Goal: Browse casually: Explore the website without a specific task or goal

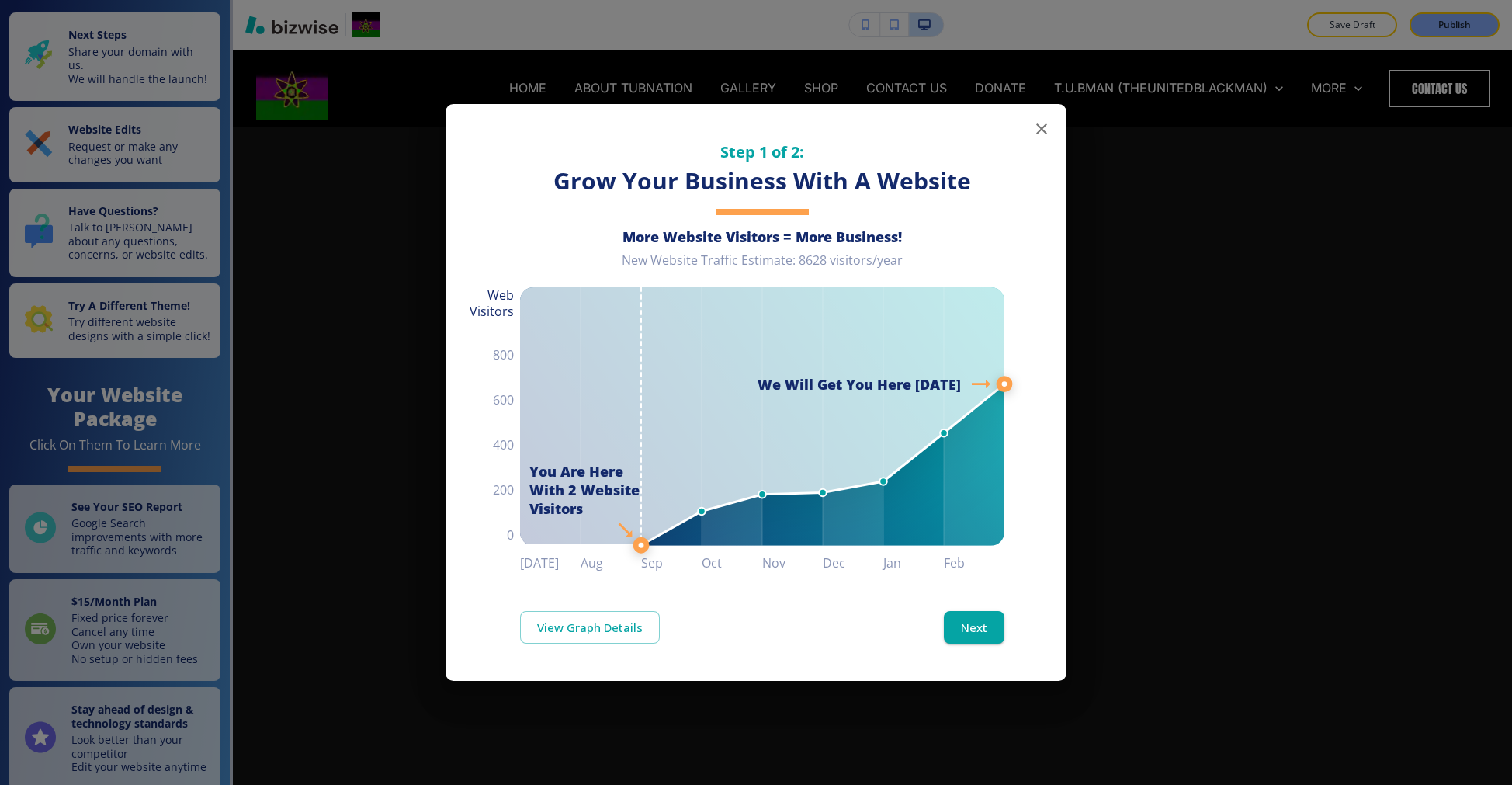
click at [1035, 128] on icon "button" at bounding box center [1042, 129] width 19 height 19
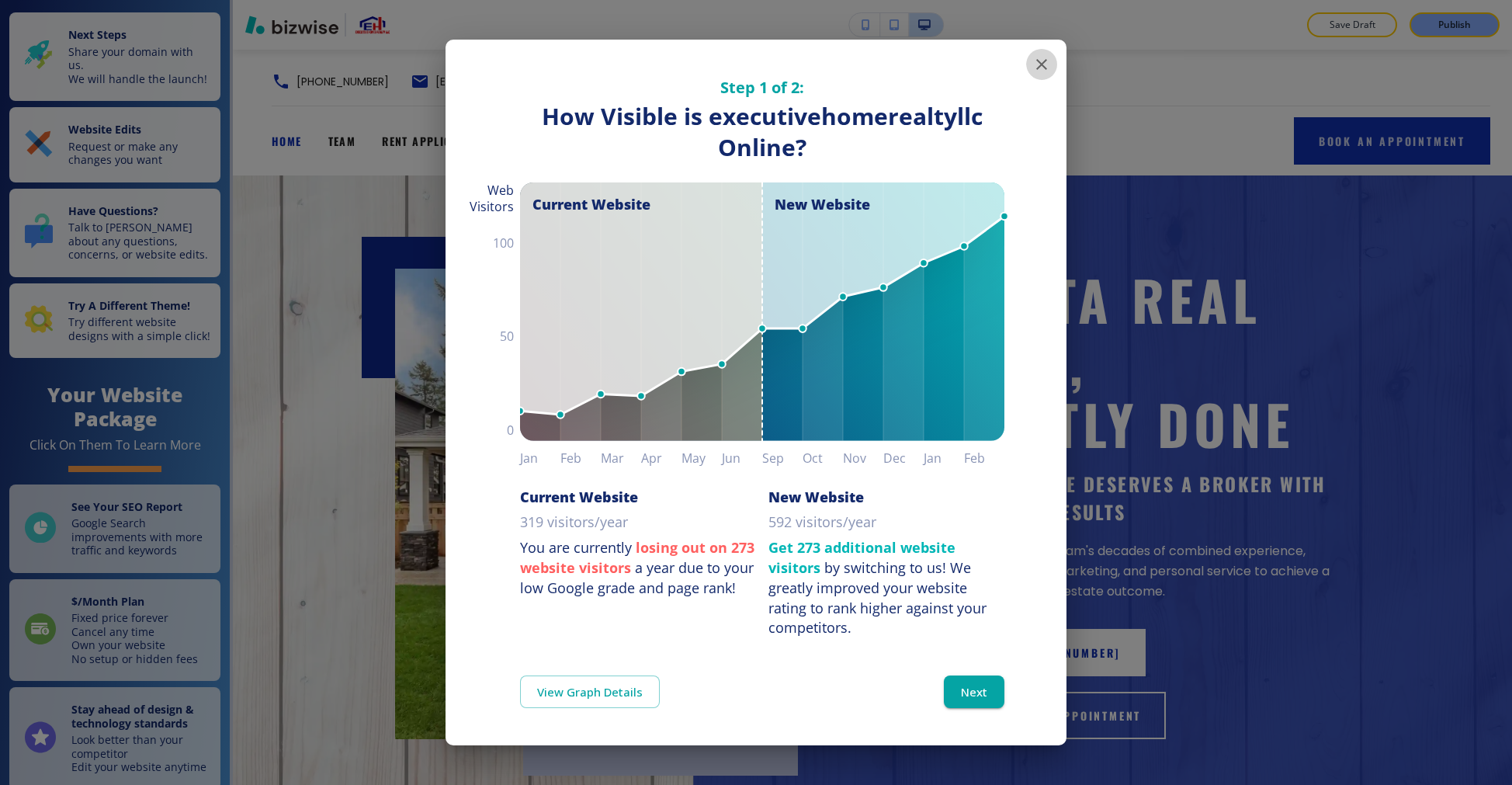
click at [1044, 61] on icon "button" at bounding box center [1041, 64] width 11 height 11
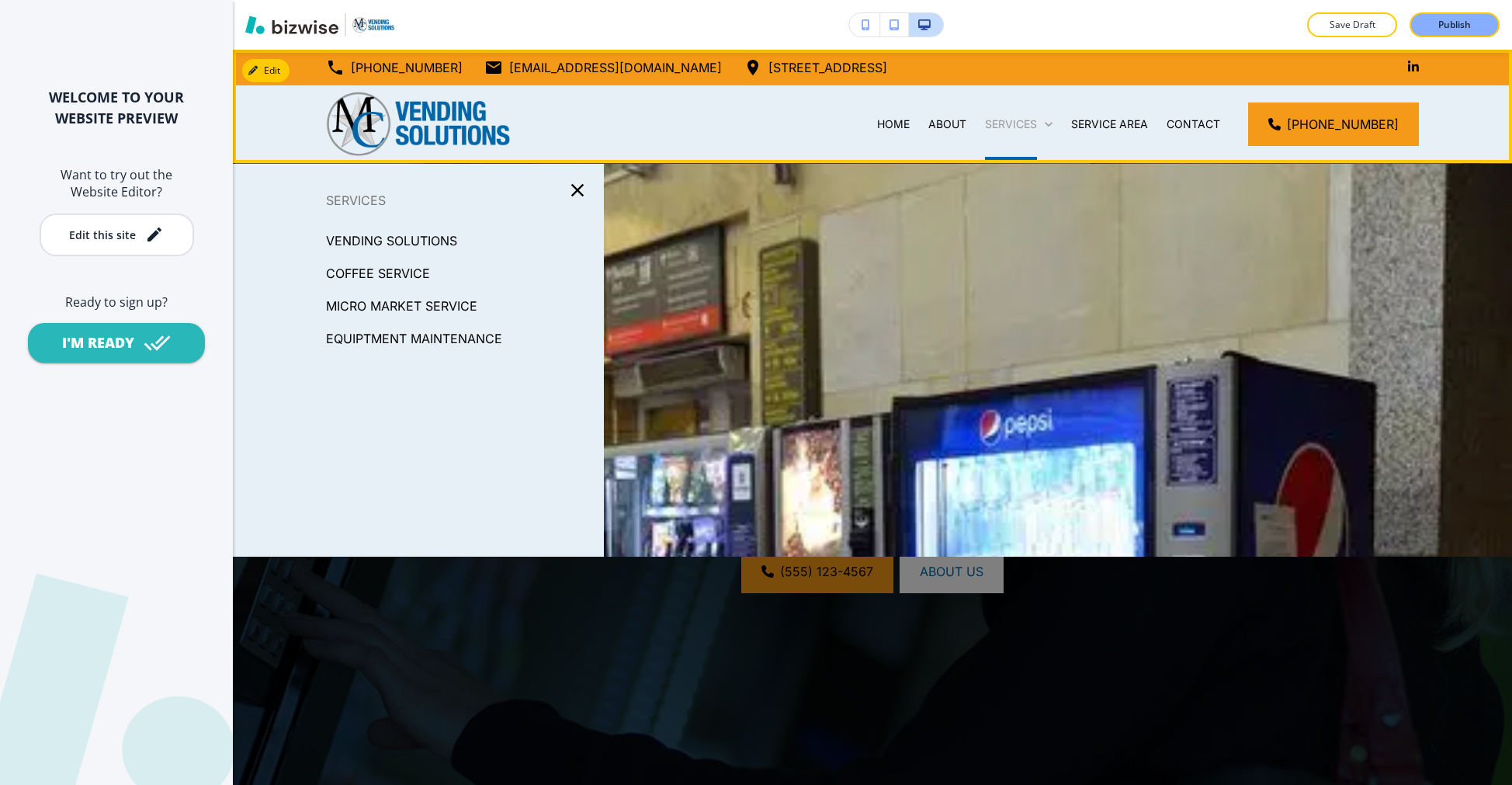
click at [1017, 126] on p "SERVICES" at bounding box center [1011, 124] width 52 height 16
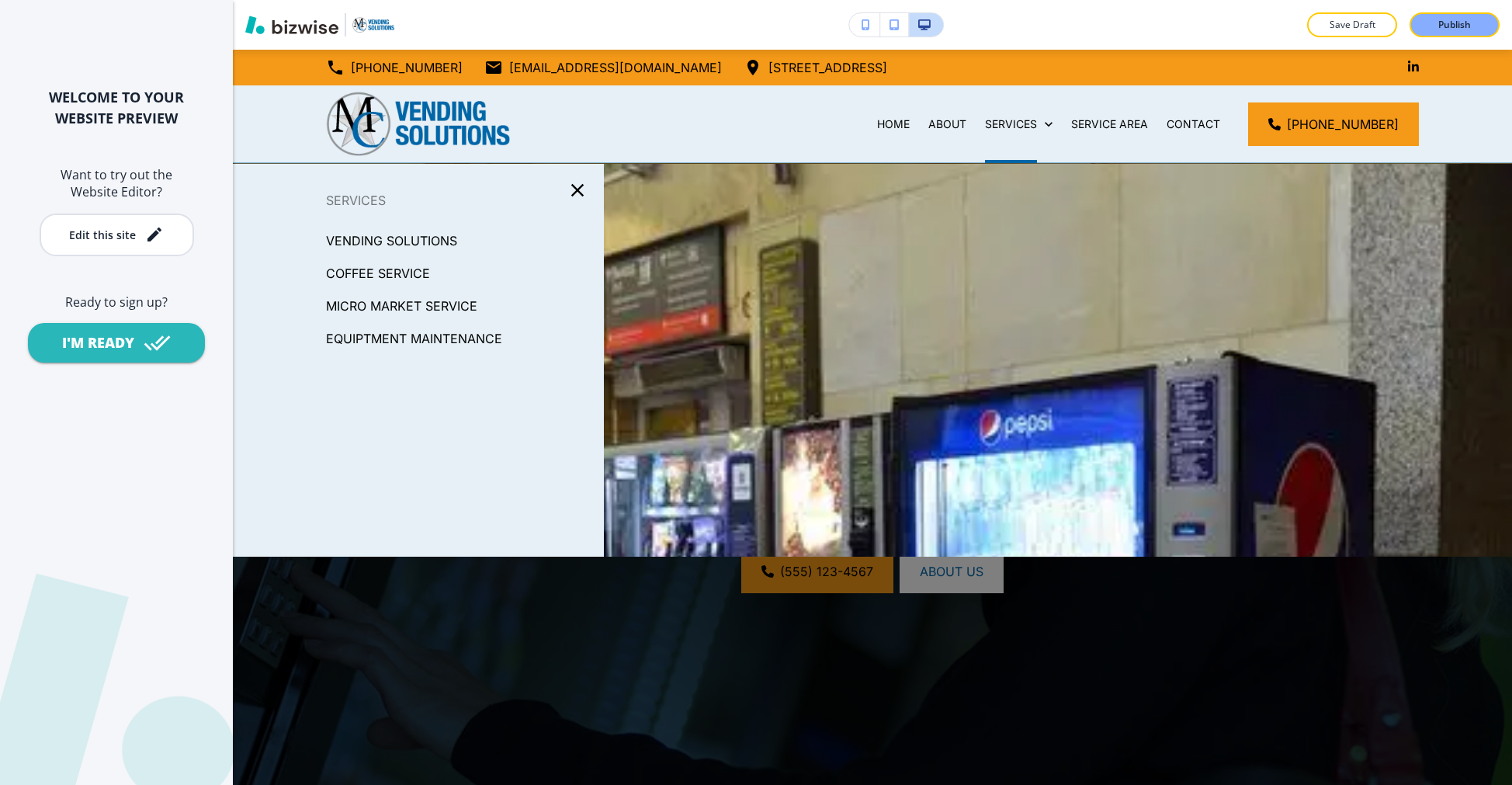
click at [1104, 38] on div "Save Draft Publish" at bounding box center [872, 25] width 1279 height 50
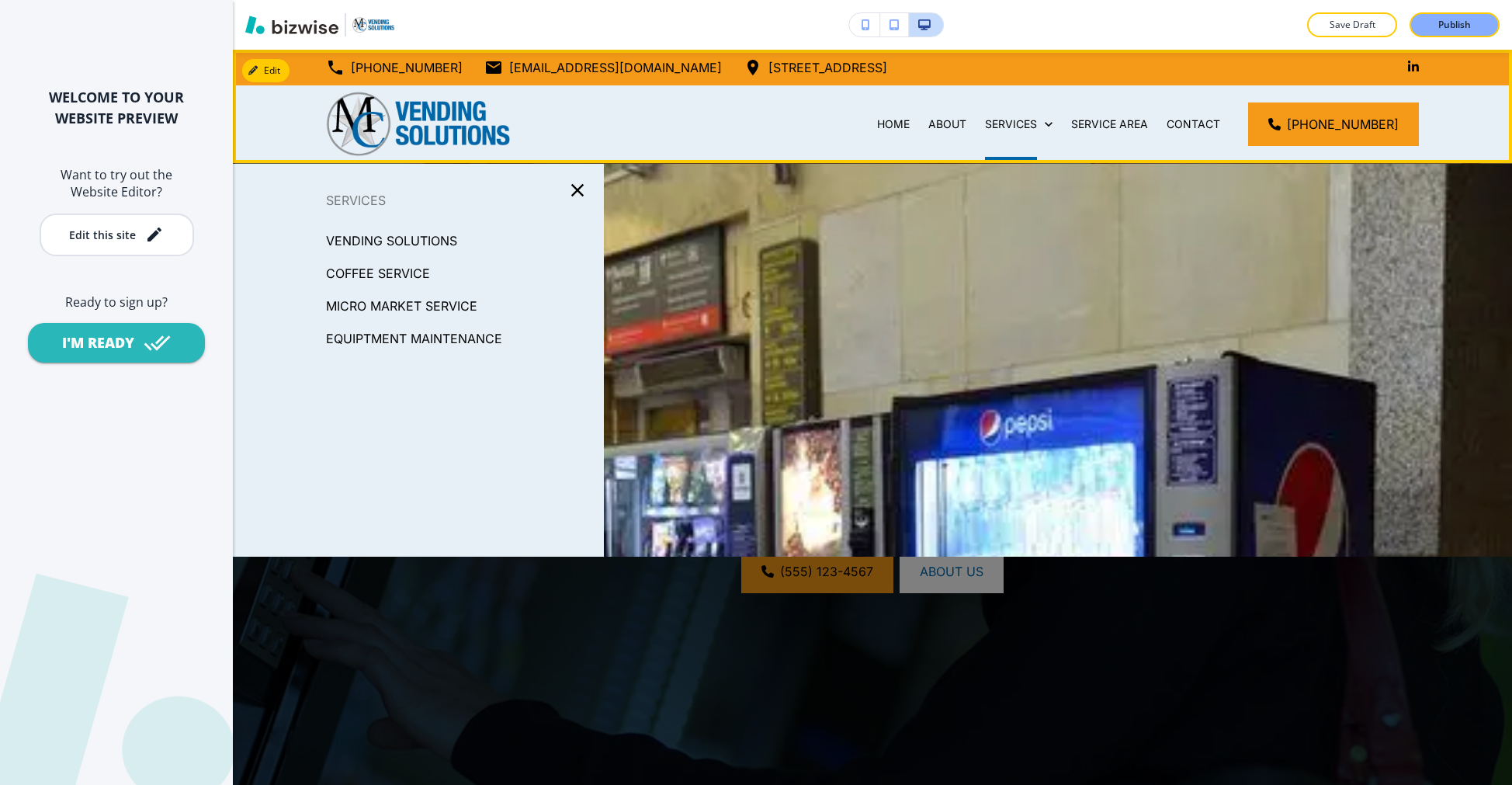
click at [1008, 132] on div "SERVICES" at bounding box center [1019, 124] width 86 height 78
click at [1010, 125] on p "SERVICES" at bounding box center [1011, 124] width 52 height 16
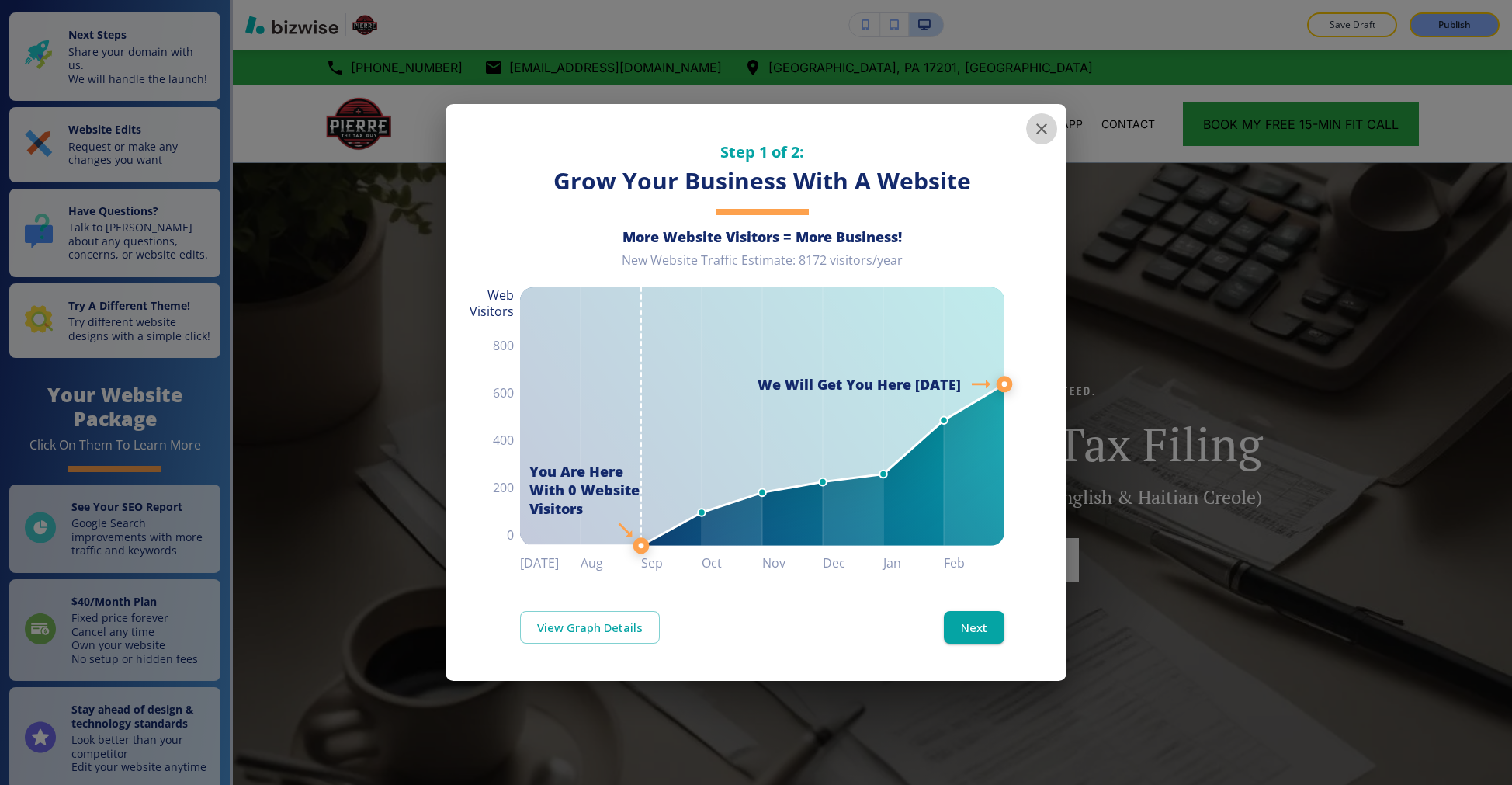
click at [1041, 125] on icon "button" at bounding box center [1042, 129] width 19 height 19
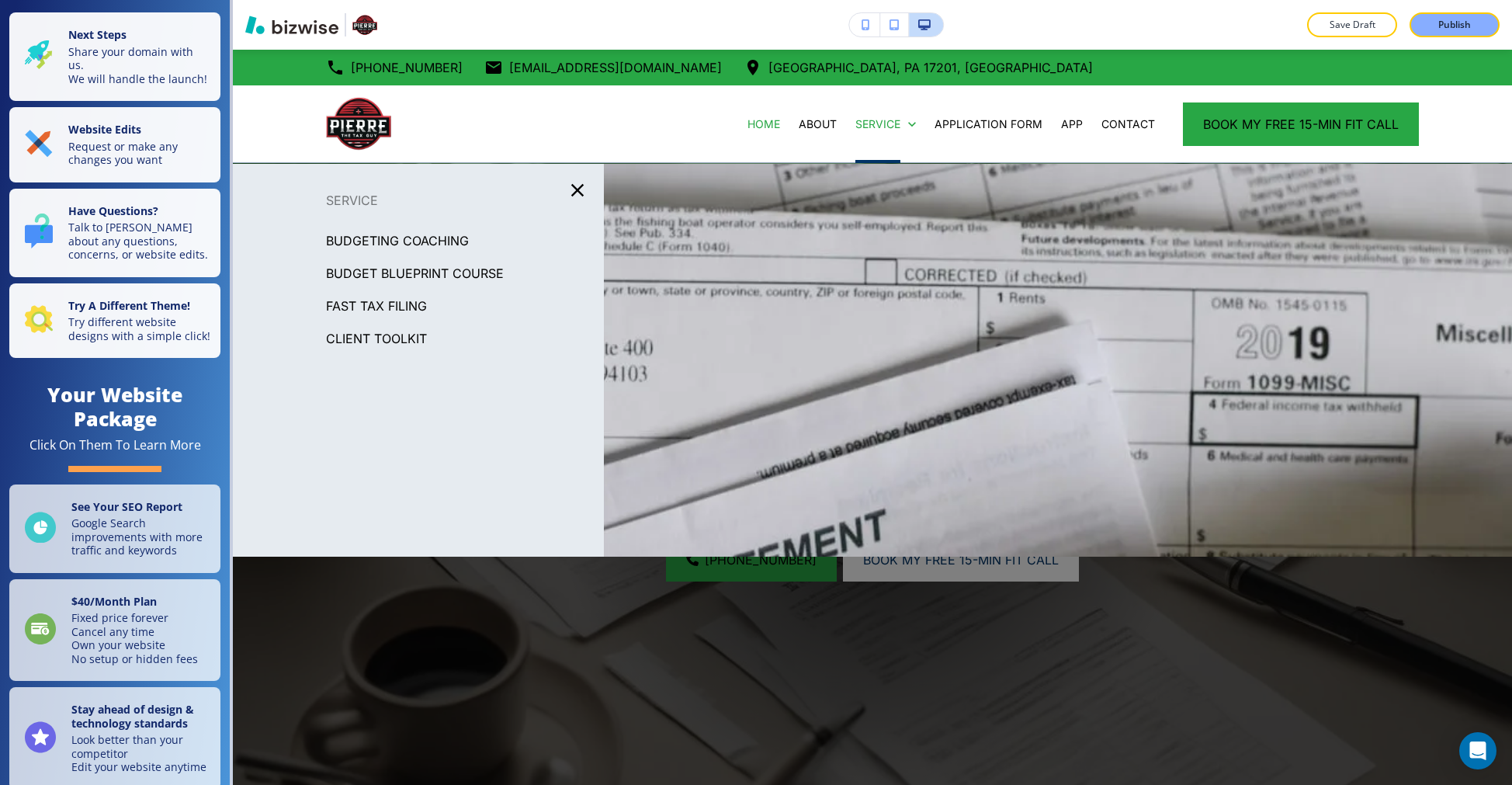
click at [483, 273] on p "BUDGET BLUEPRINT COURSE" at bounding box center [415, 273] width 178 height 23
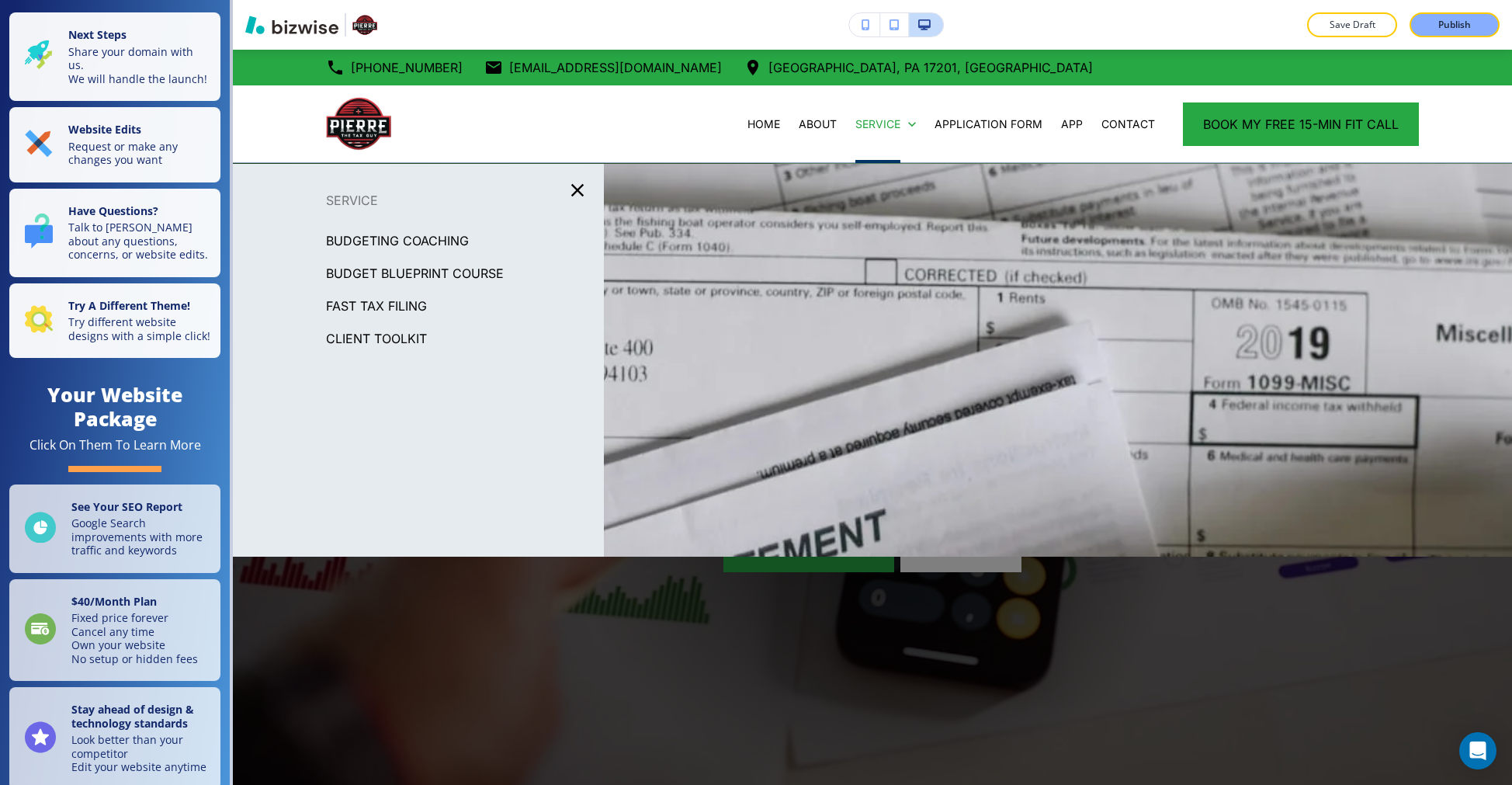
click at [456, 237] on p "BUDGETING COACHING" at bounding box center [398, 240] width 143 height 23
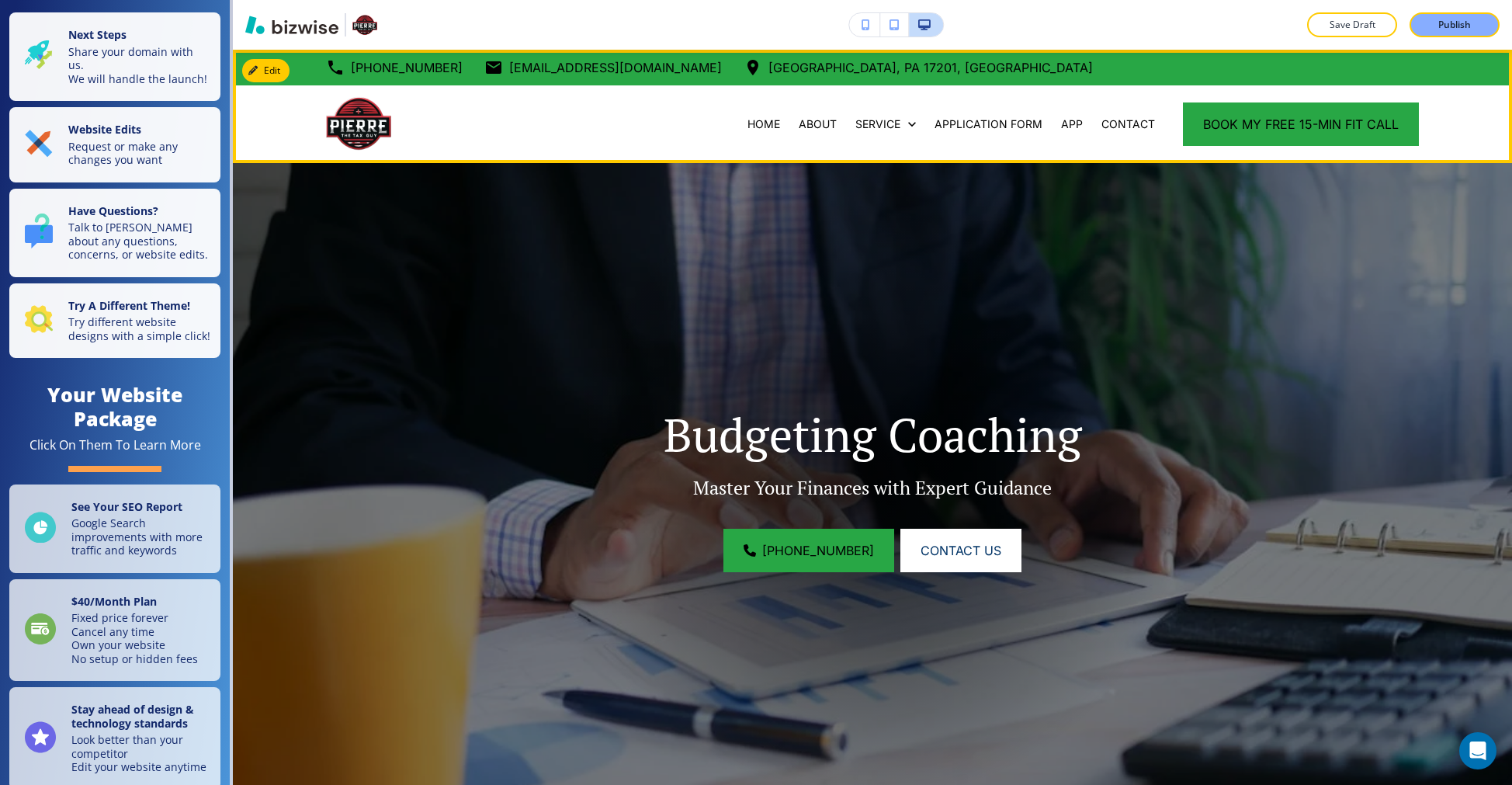
click at [1061, 132] on div "APP" at bounding box center [1071, 124] width 41 height 78
click at [1061, 126] on p "APP" at bounding box center [1071, 124] width 22 height 16
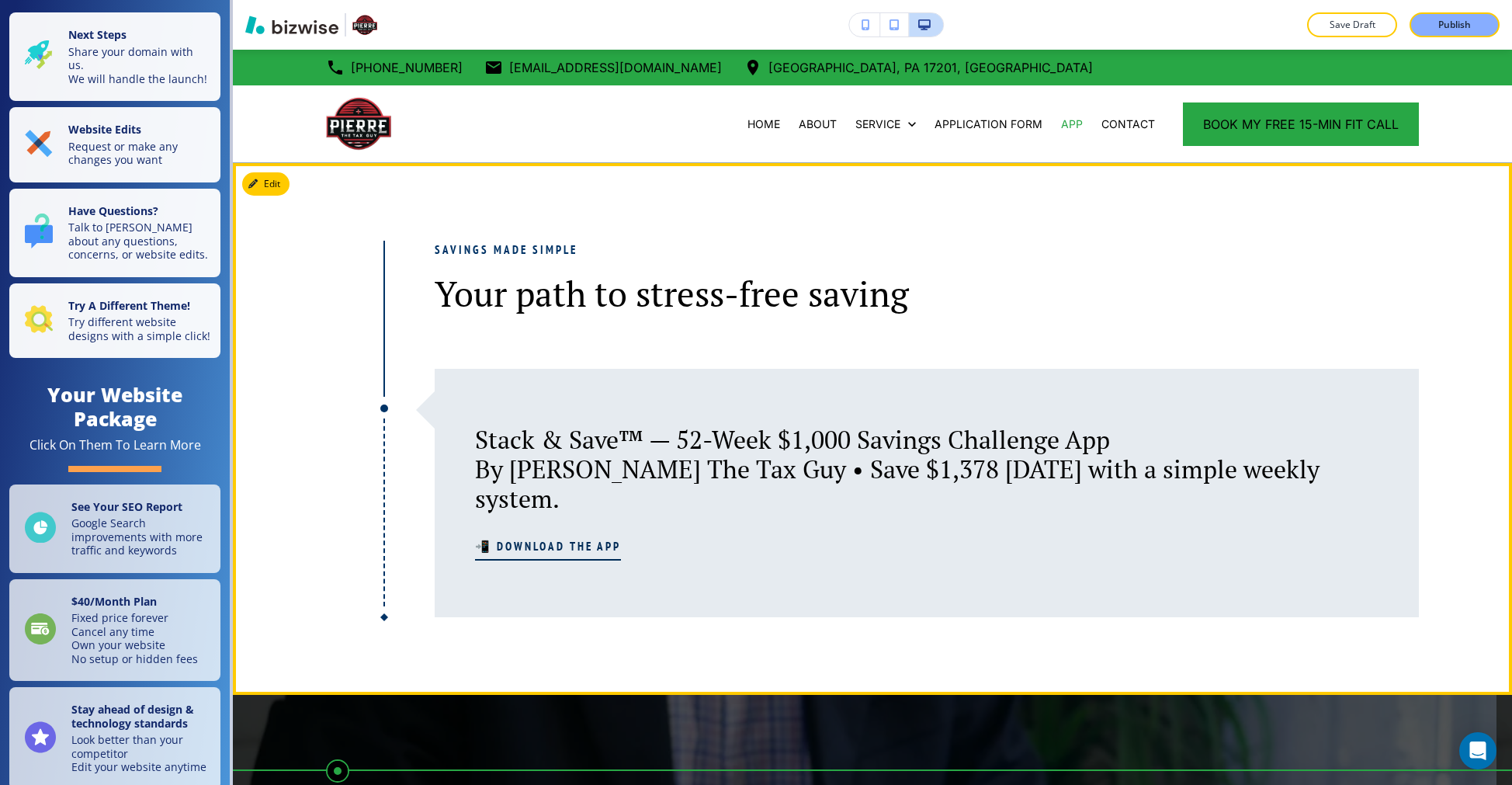
click at [554, 537] on span "📲 Download the App" at bounding box center [548, 547] width 146 height 19
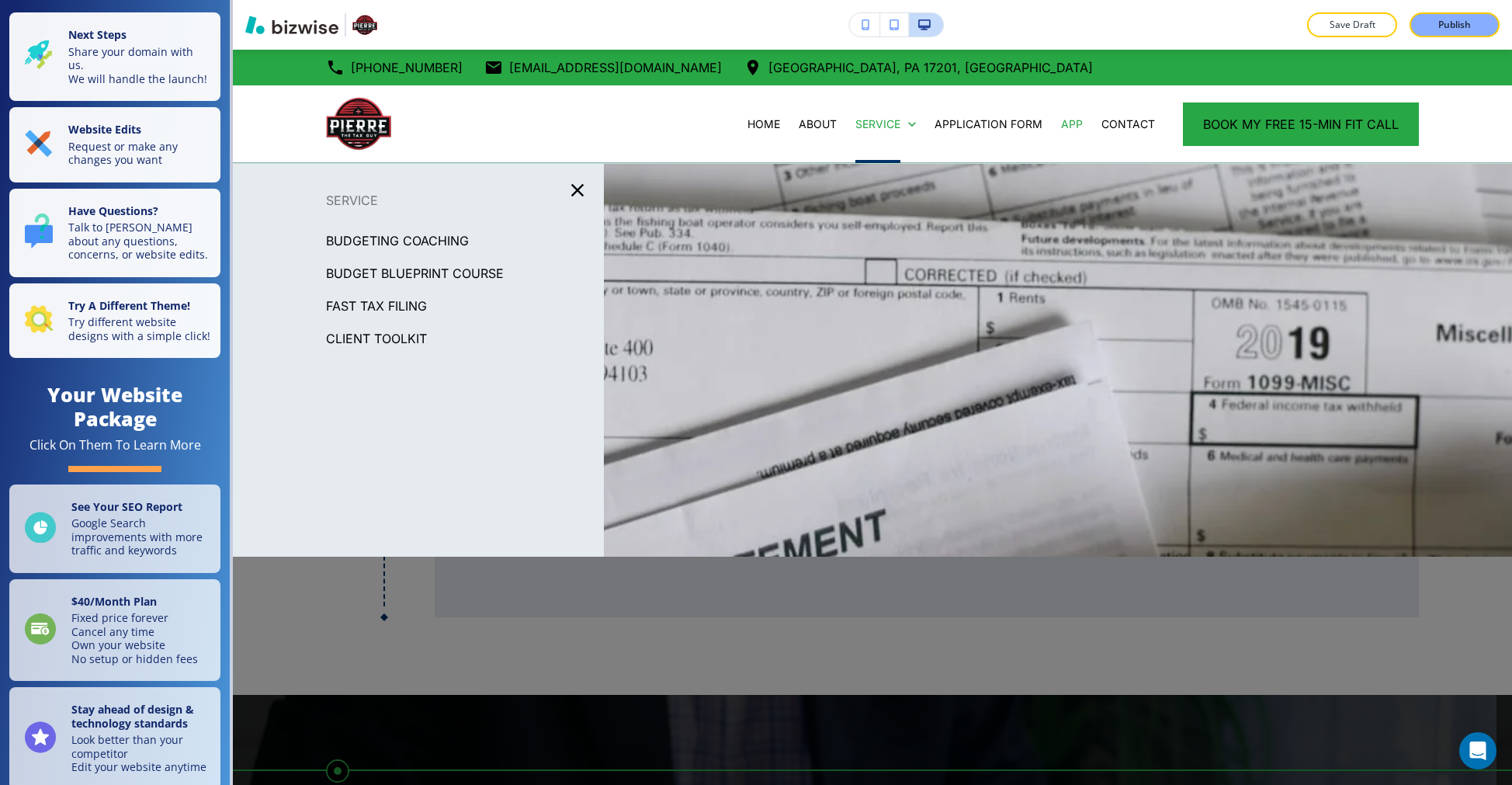
click at [402, 302] on p "FAST TAX FILING" at bounding box center [376, 305] width 101 height 23
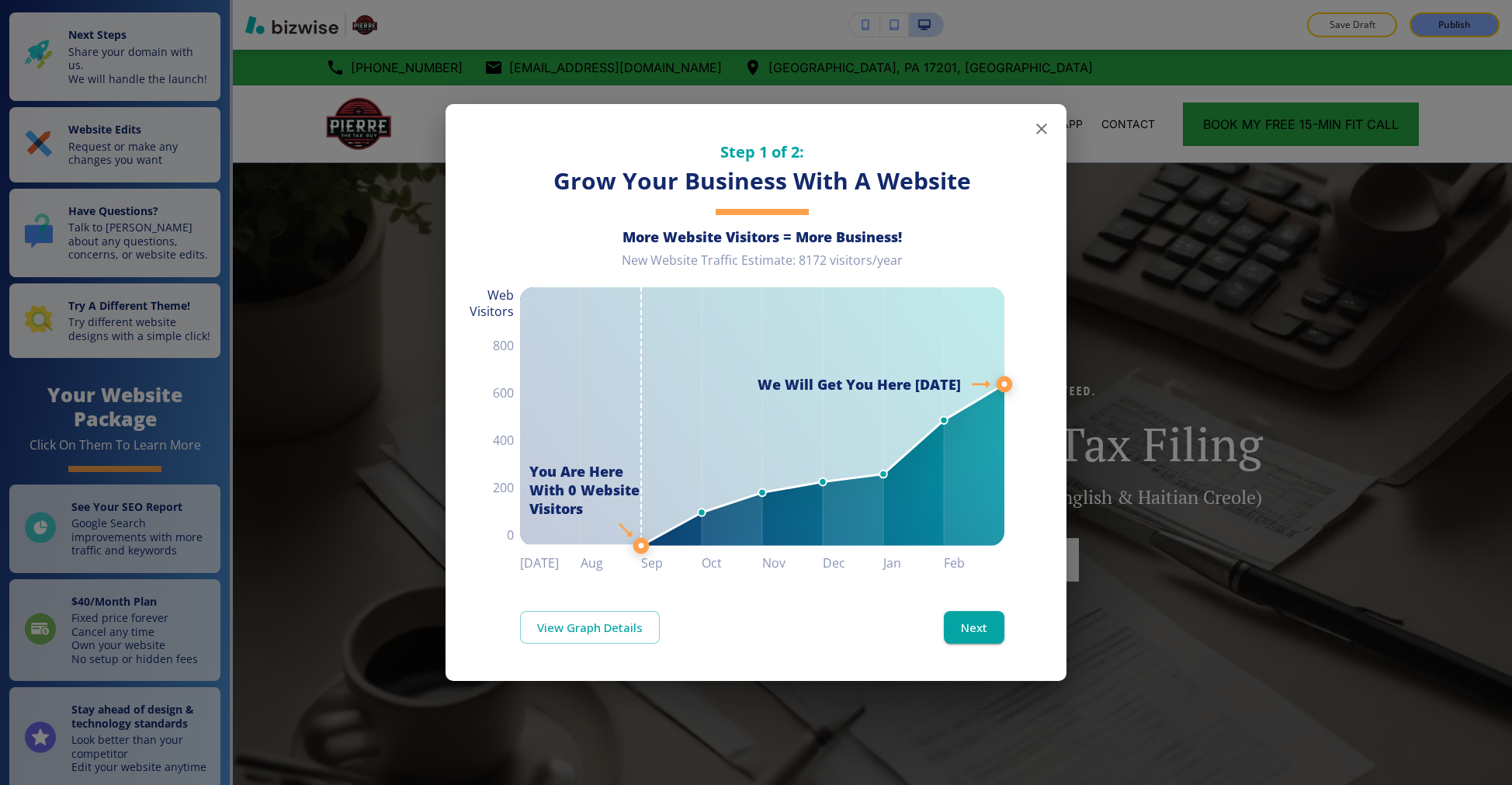
click at [1043, 139] on button "button" at bounding box center [1041, 129] width 31 height 31
click at [1033, 129] on icon "button" at bounding box center [1042, 129] width 19 height 19
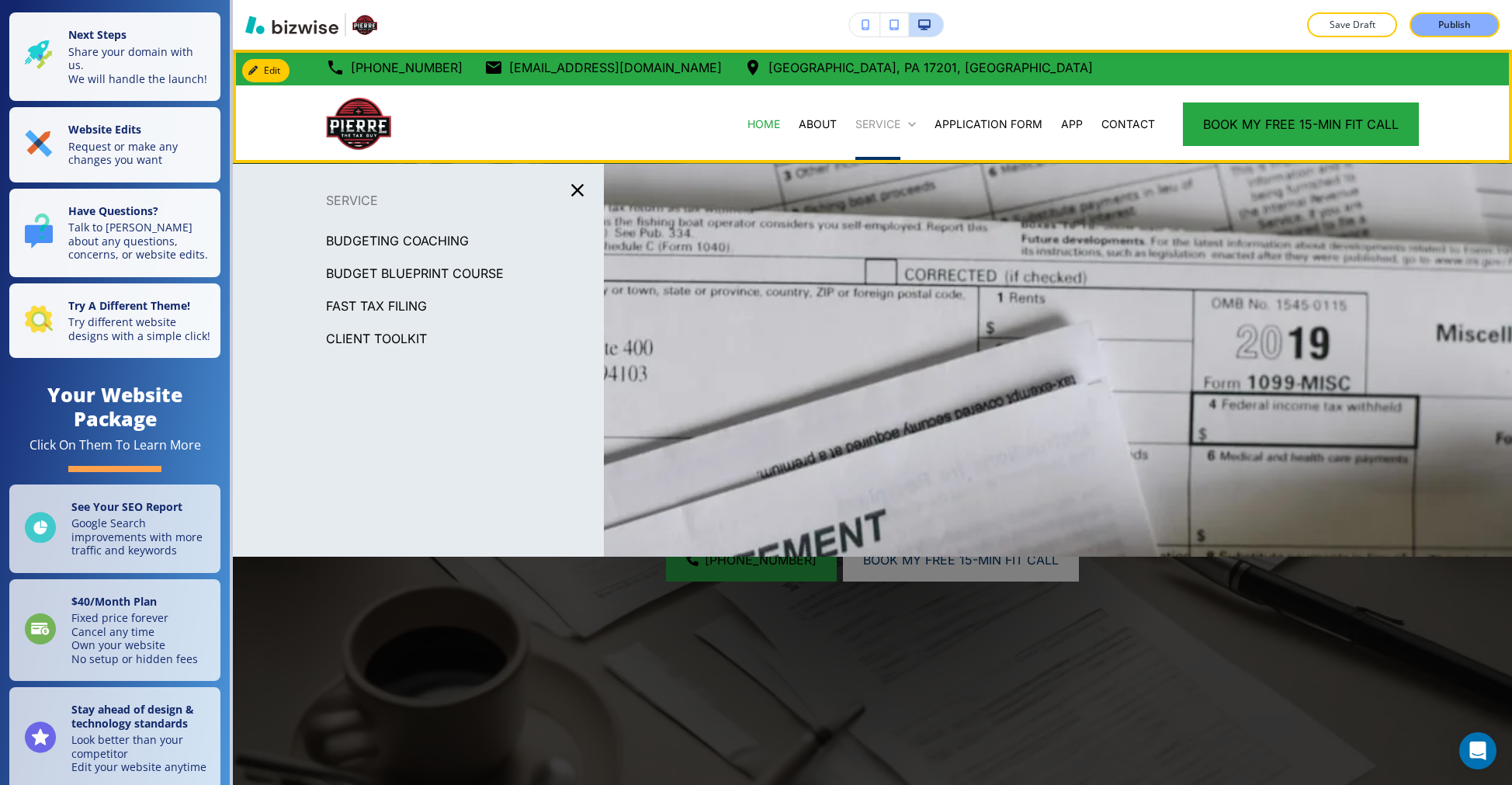
click at [866, 124] on p "SERVICE" at bounding box center [878, 124] width 45 height 16
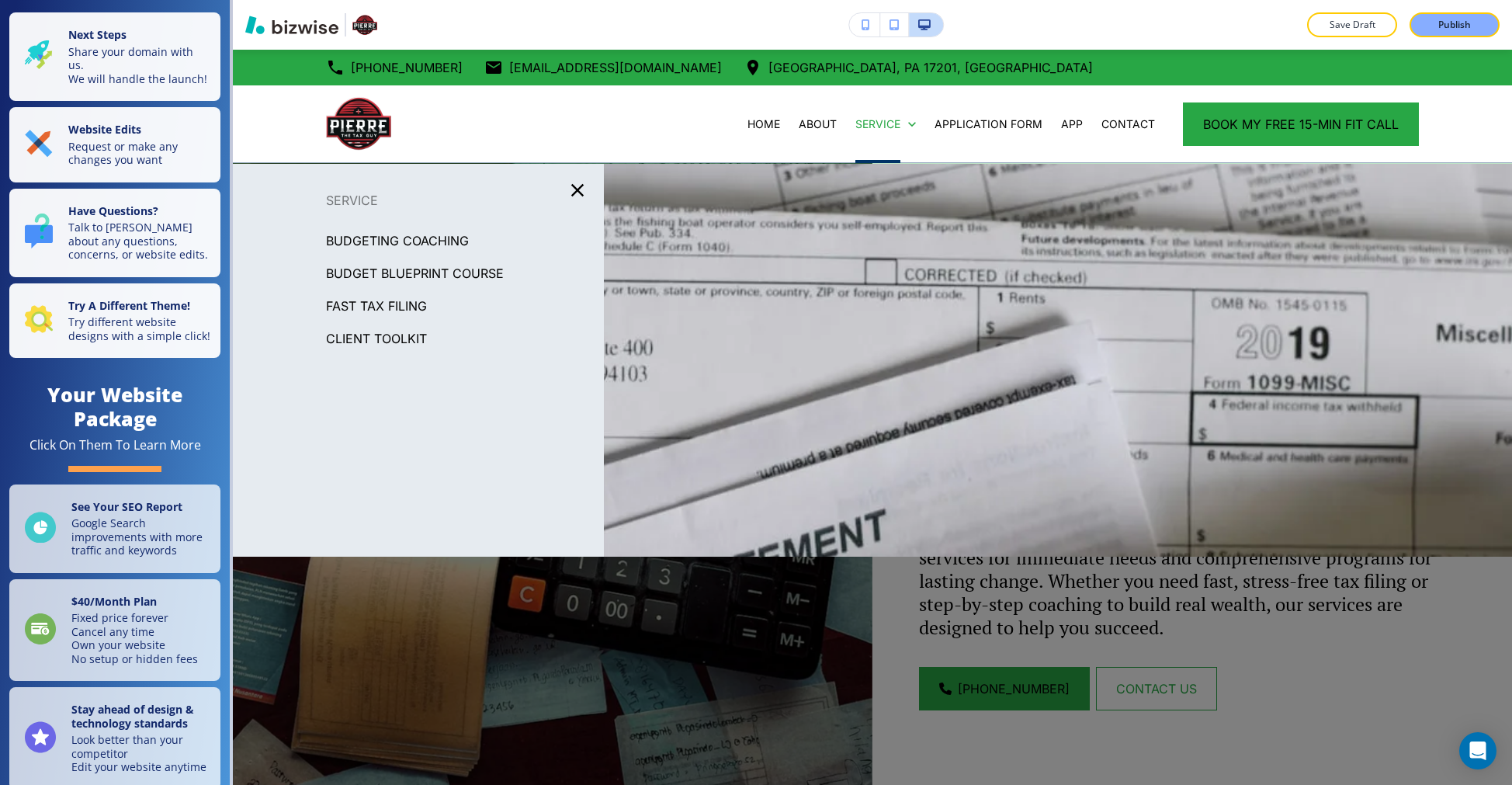
click at [428, 242] on p "BUDGETING COACHING" at bounding box center [398, 240] width 143 height 23
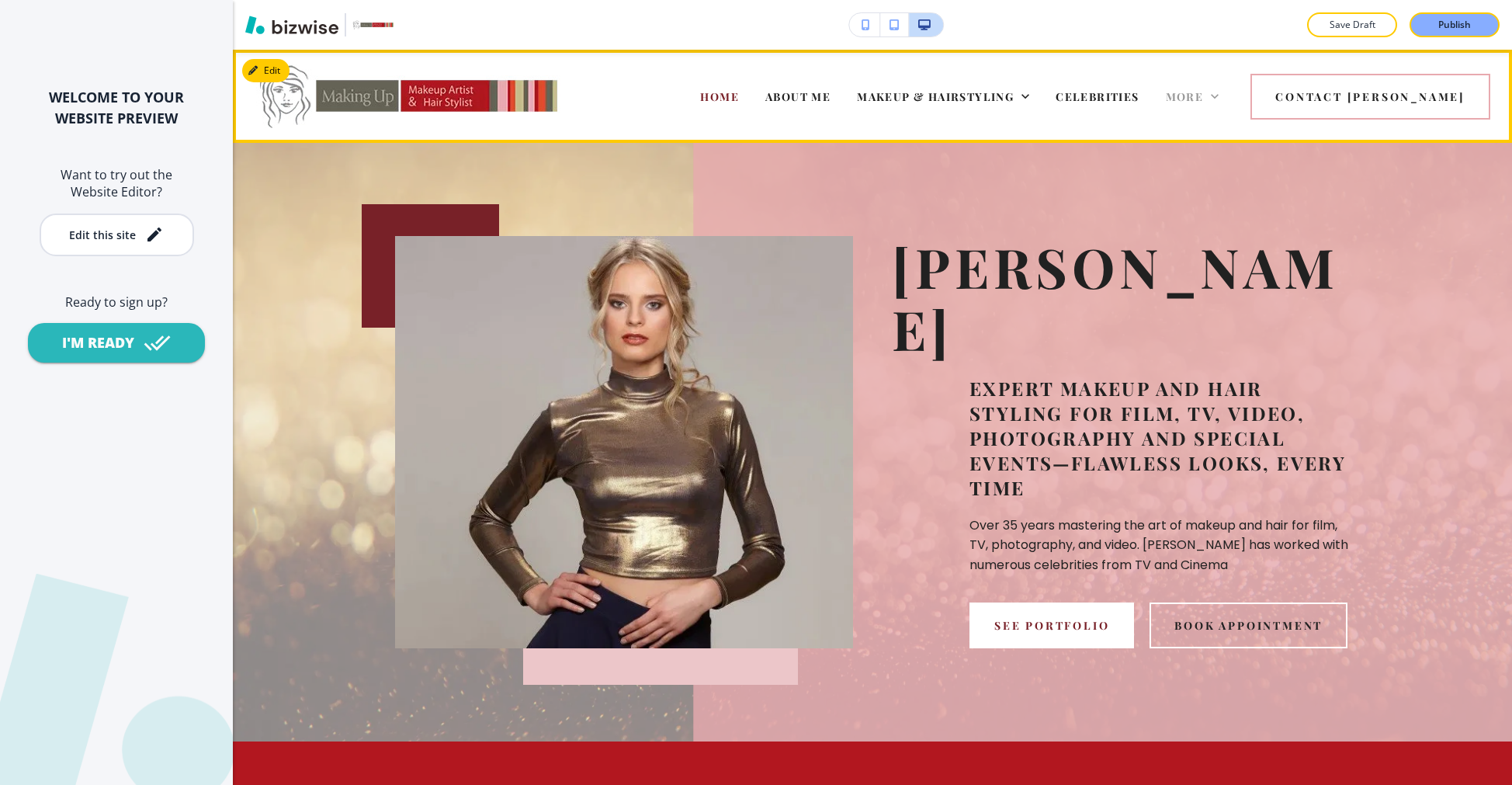
click at [1203, 97] on span "More" at bounding box center [1184, 96] width 38 height 15
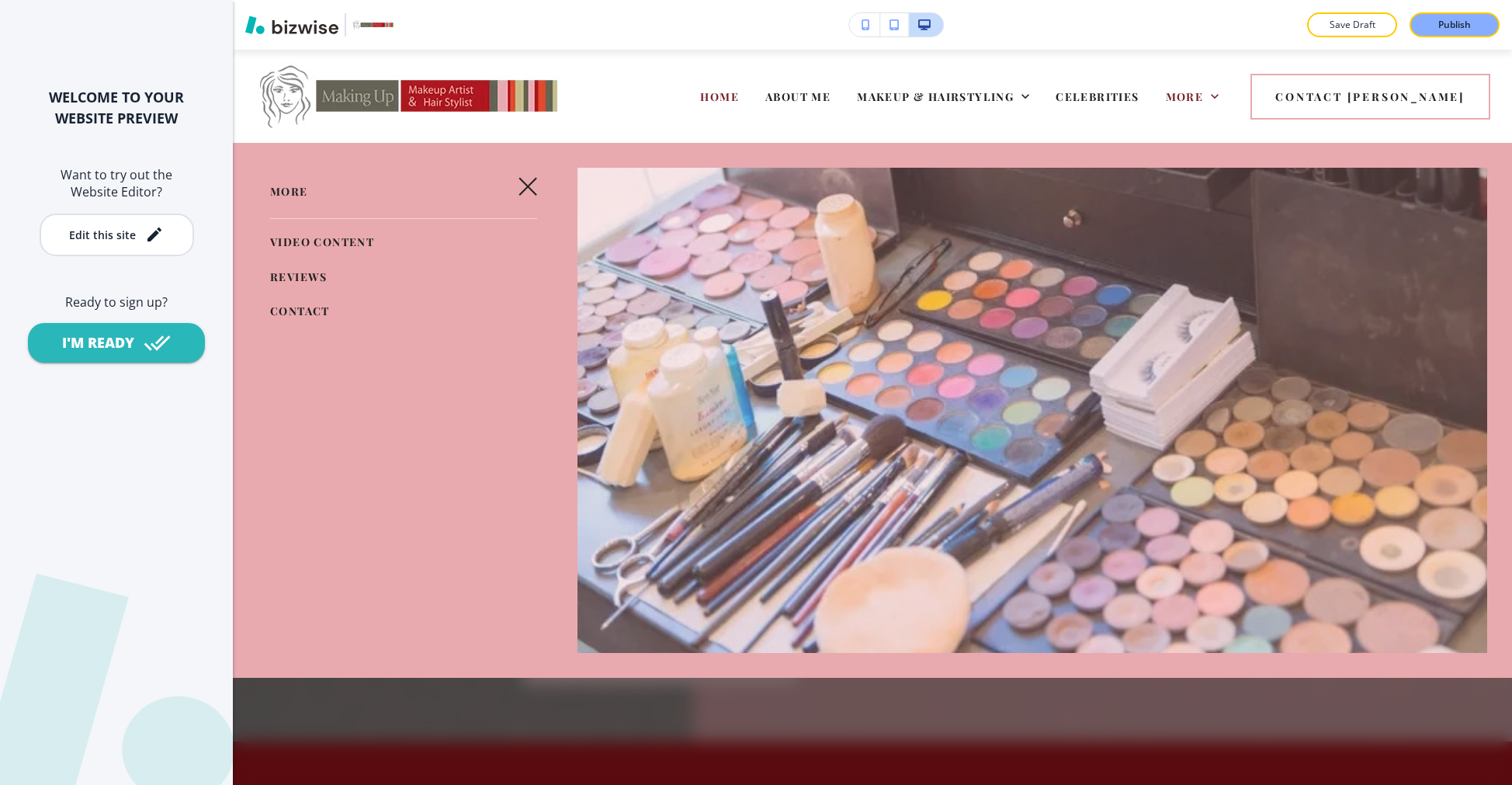
click at [1387, 723] on div "Edit HOME ABOUT ME MAKEUP & HAIRSTYLING CELEBRITIES BEFORE & AFTER SFX MAKEUP M…" at bounding box center [872, 418] width 1279 height 735
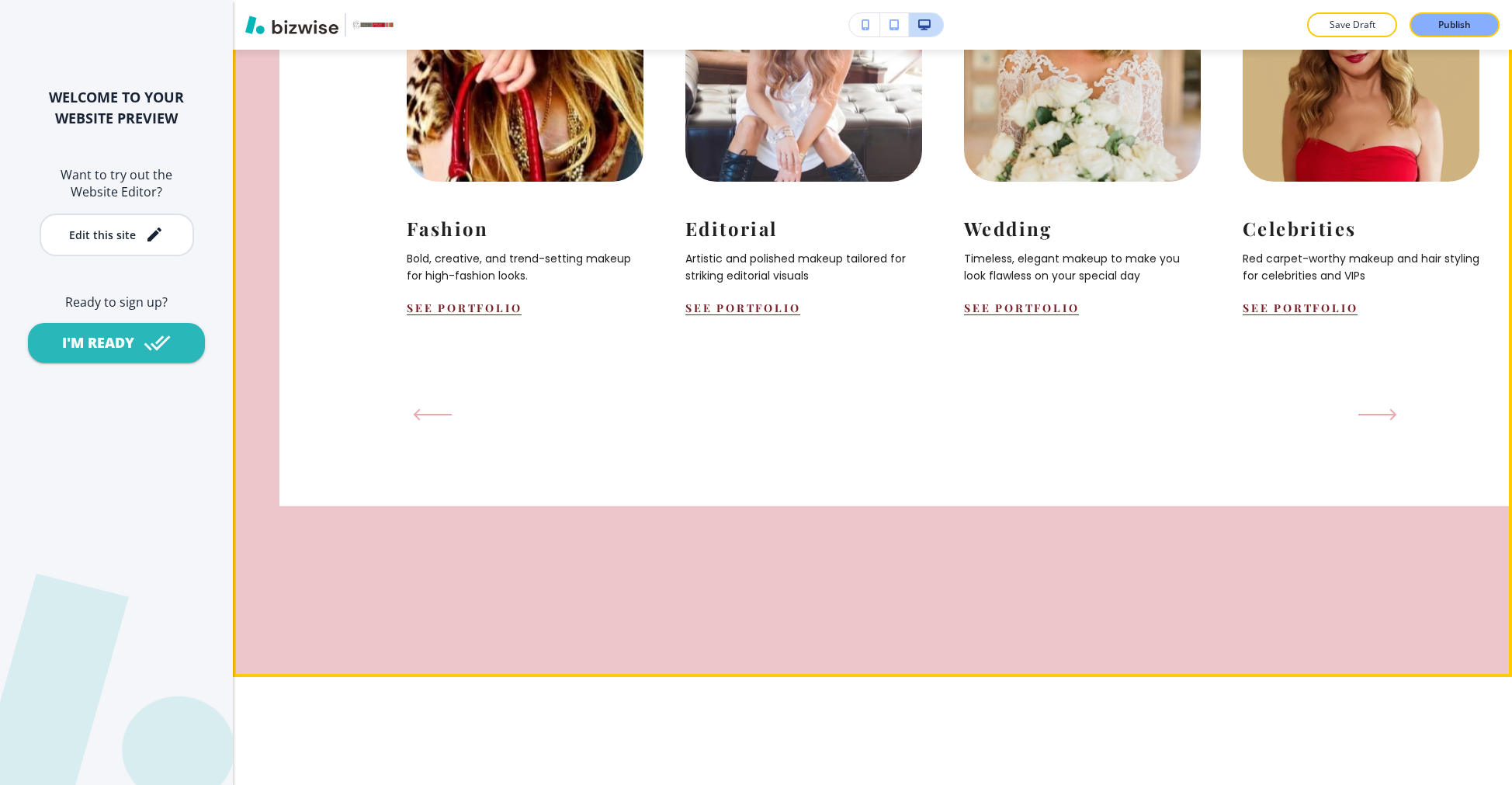
scroll to position [1931, 0]
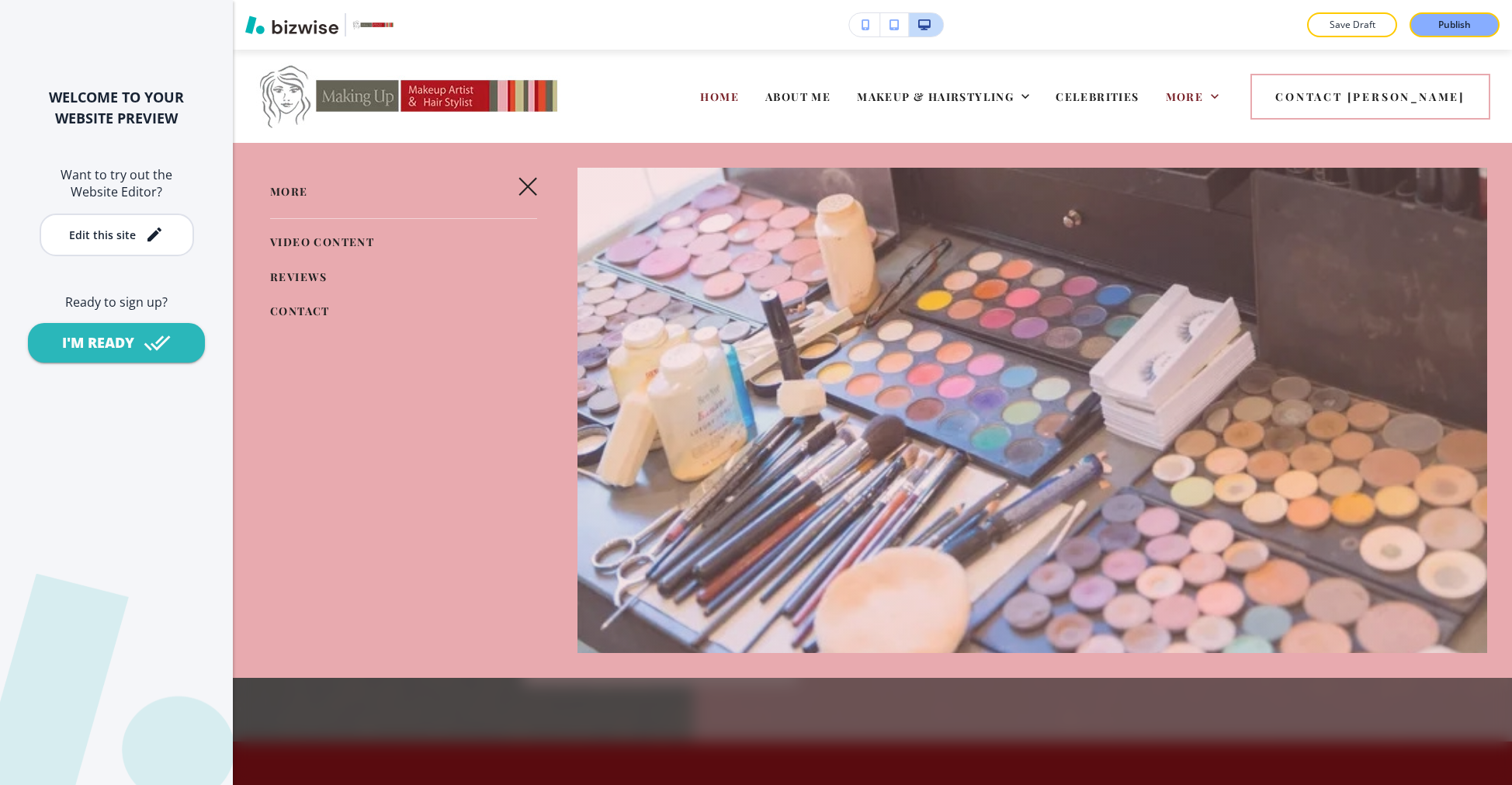
click at [530, 190] on icon "button" at bounding box center [528, 186] width 19 height 19
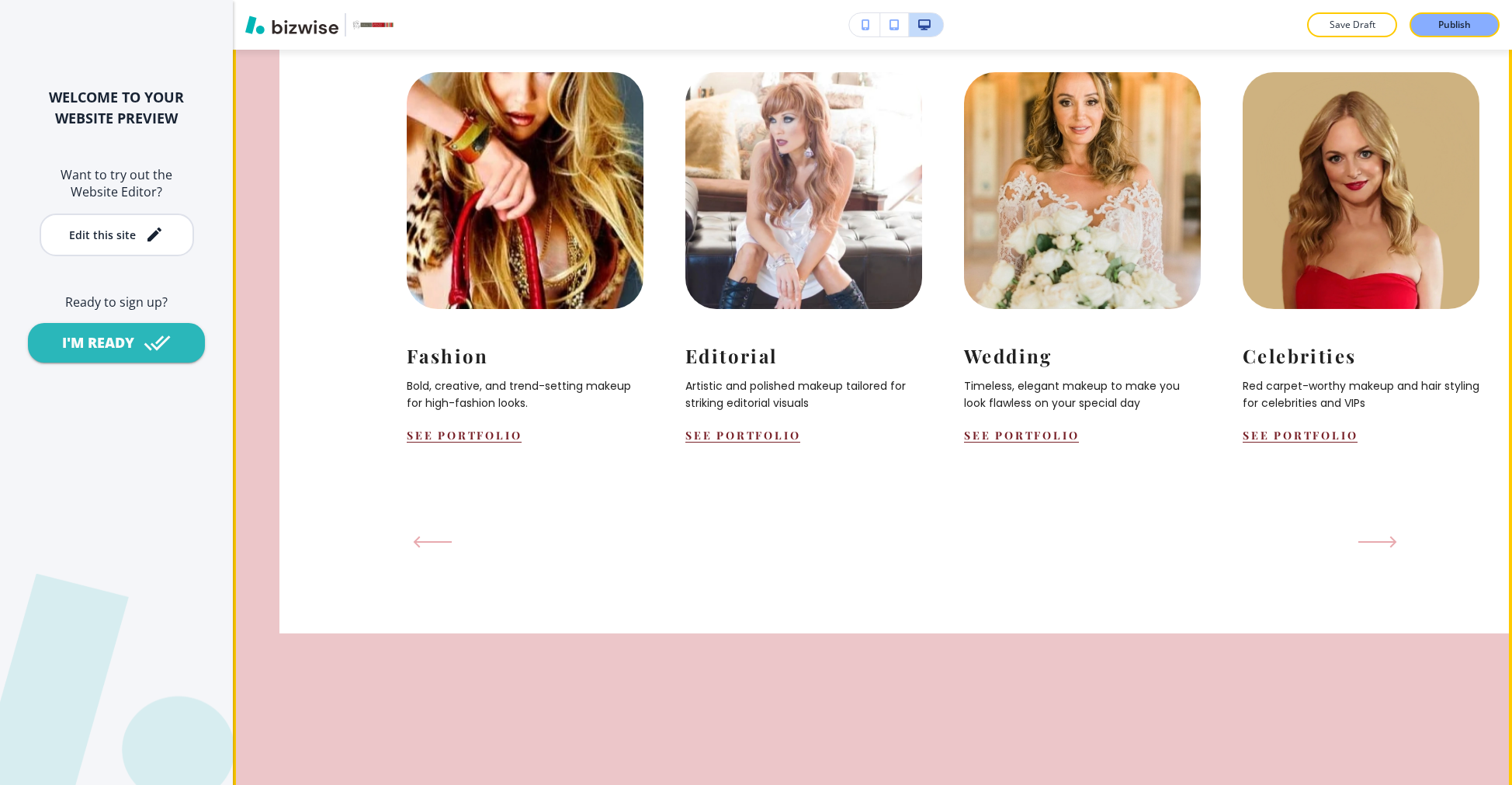
scroll to position [1856, 0]
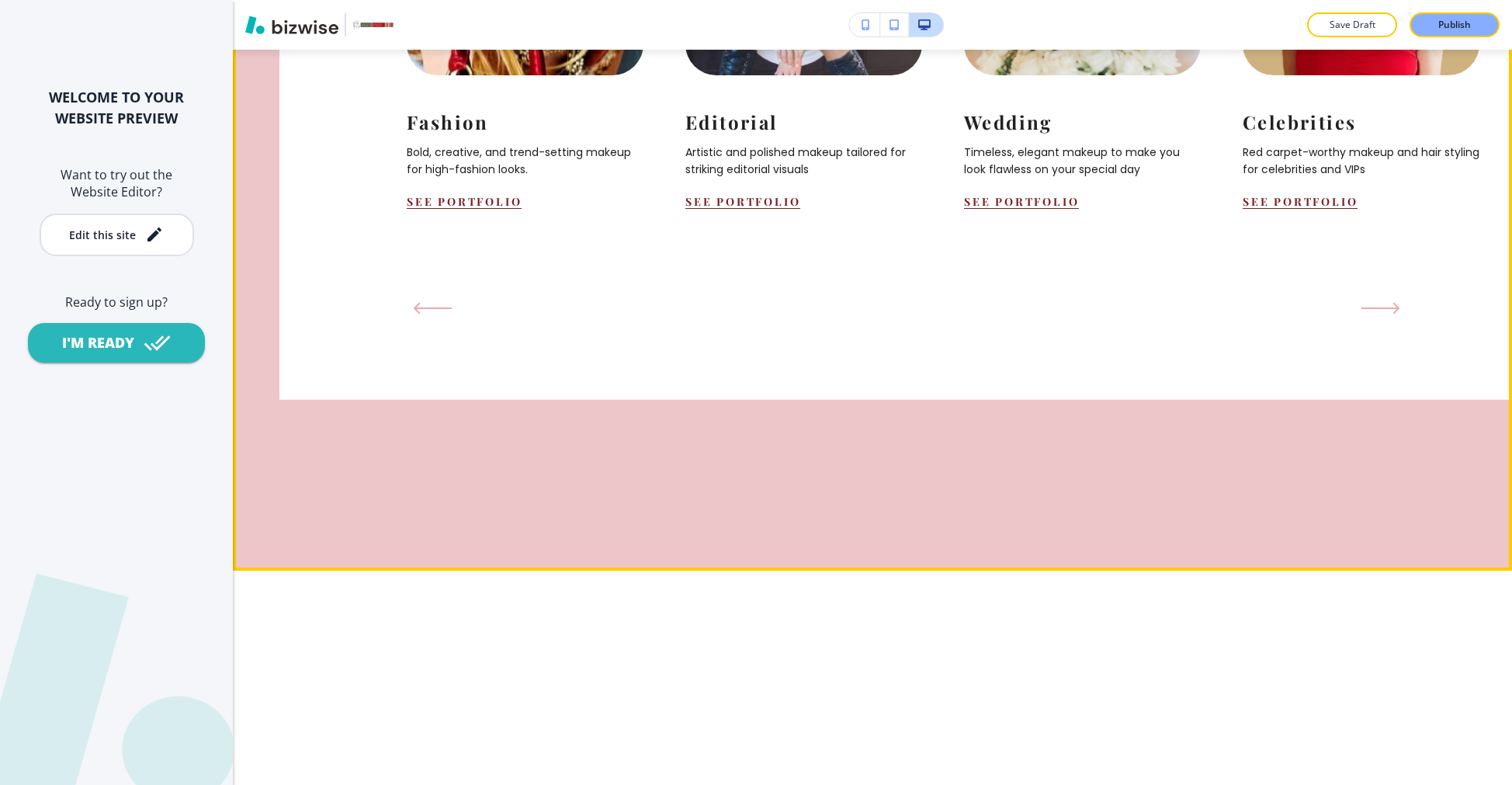
click at [1377, 314] on icon "Next Slide" at bounding box center [1380, 308] width 39 height 12
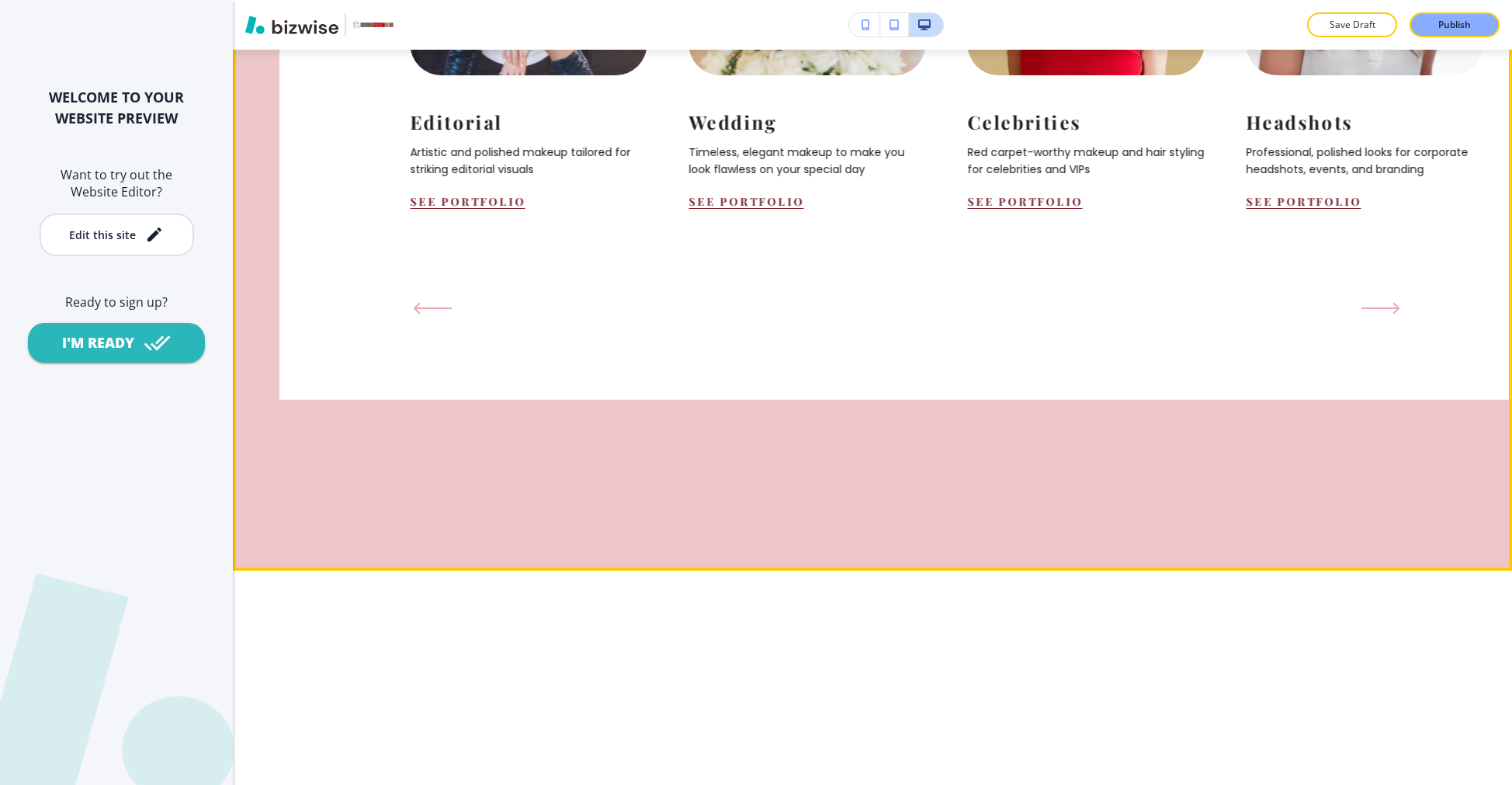
click at [1377, 314] on icon "Next Slide" at bounding box center [1380, 308] width 39 height 12
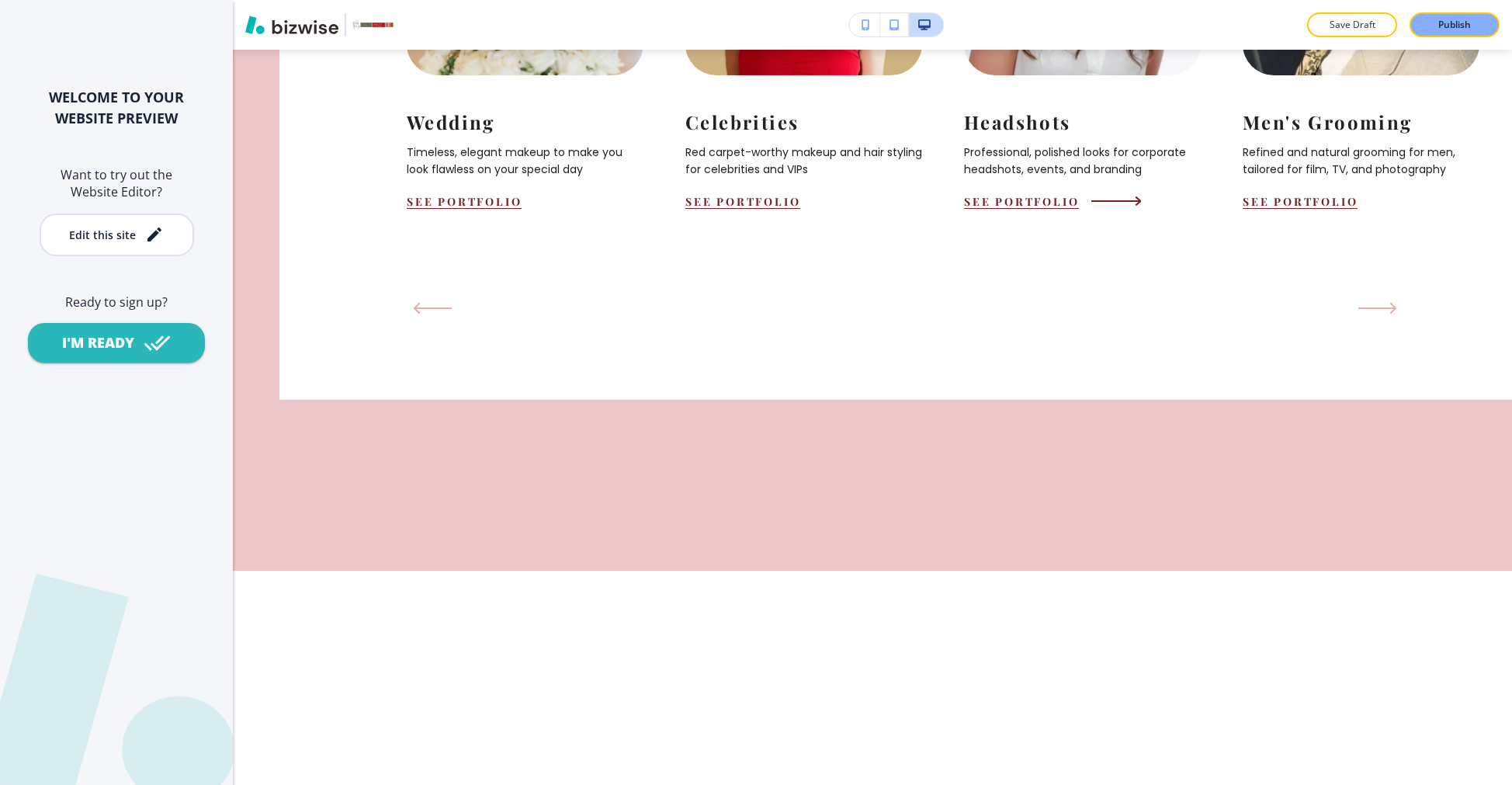
click at [1033, 209] on button "See Portfolio" at bounding box center [1020, 201] width 115 height 15
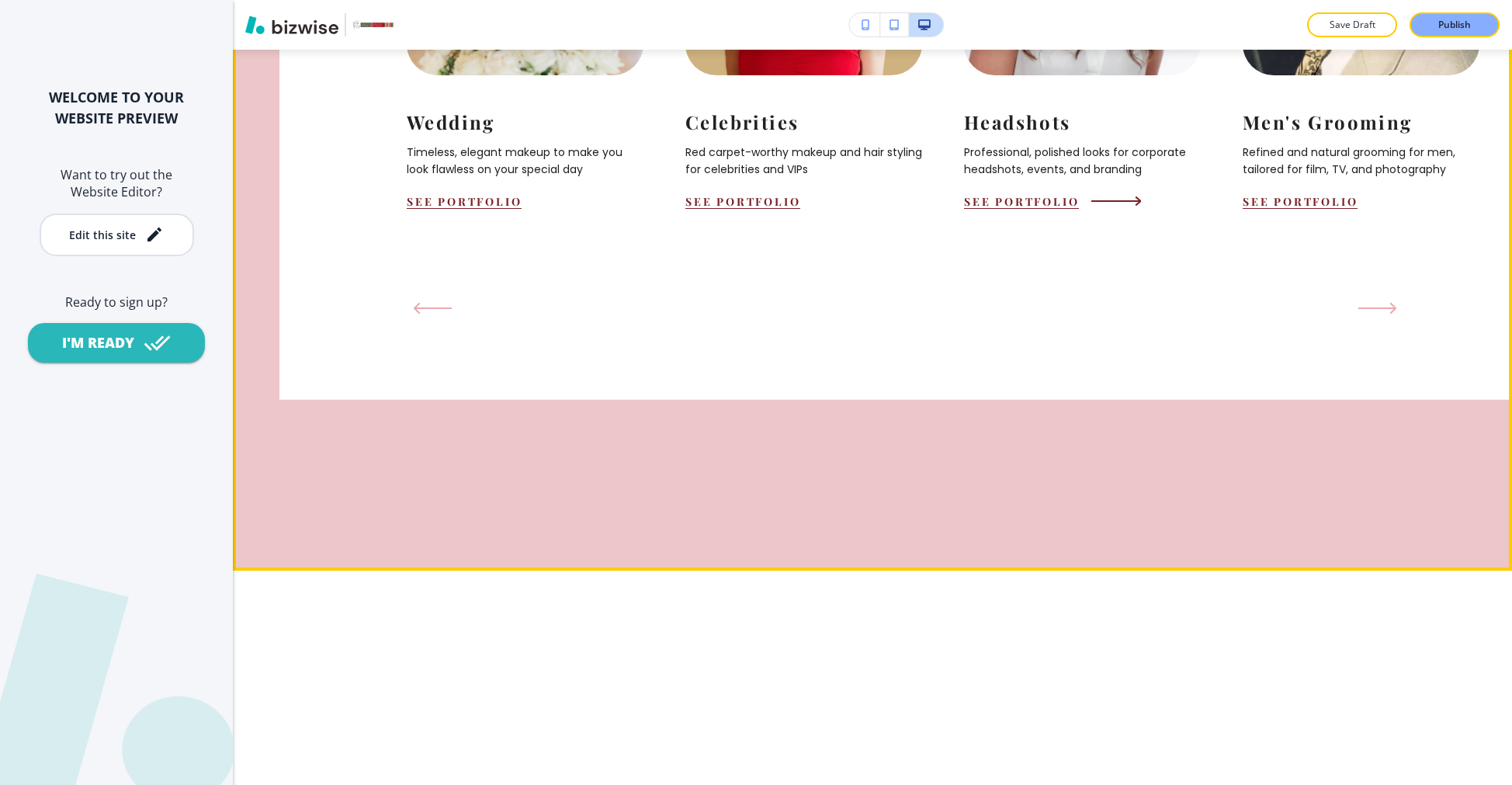
click at [1033, 209] on button "See Portfolio" at bounding box center [1020, 201] width 115 height 15
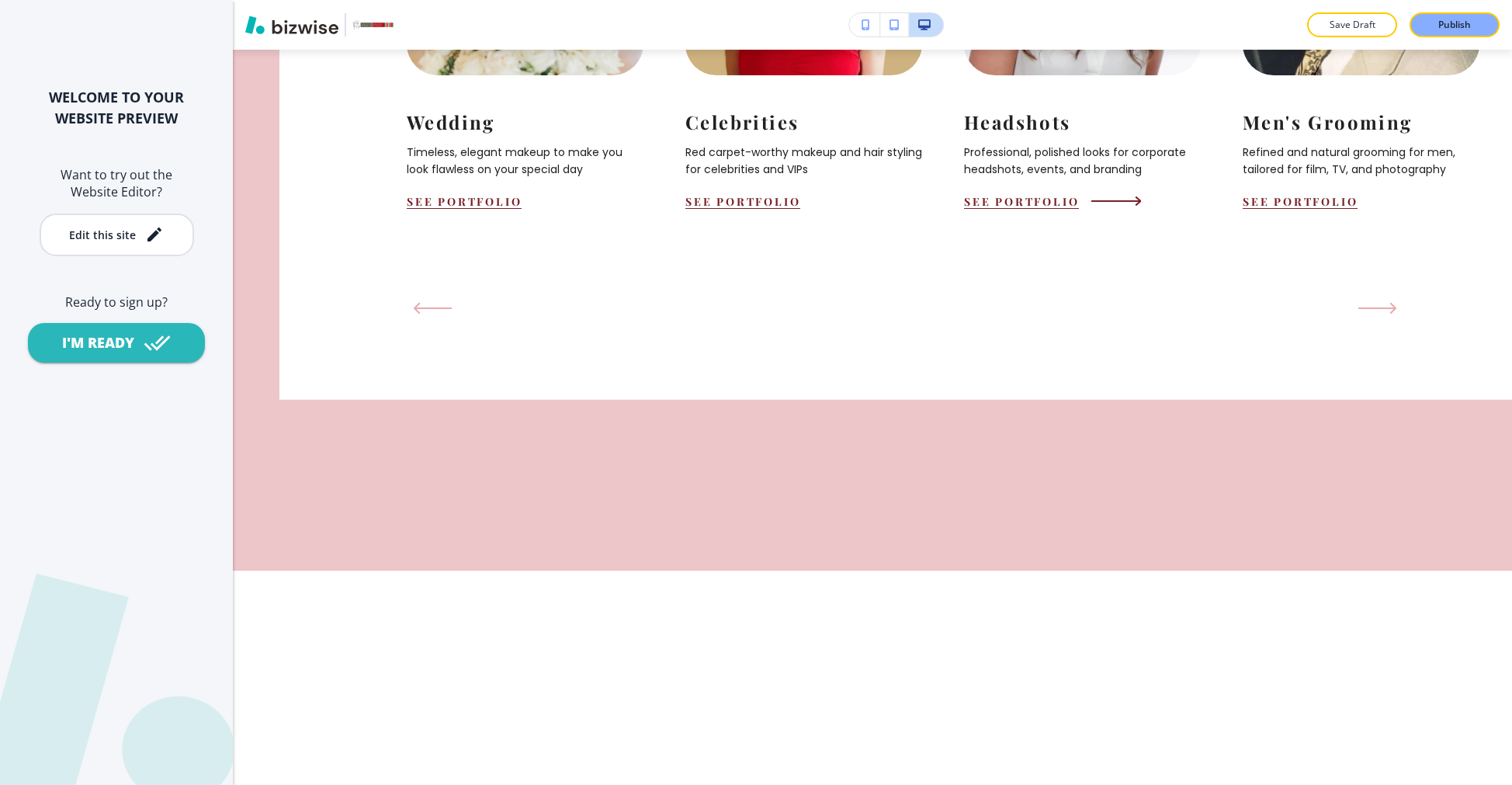
click at [1025, 209] on div "Headshots Professional, polished looks for corporate headshots, events, and bra…" at bounding box center [1082, 141] width 236 height 134
click at [1023, 209] on button "See Portfolio" at bounding box center [1020, 201] width 115 height 15
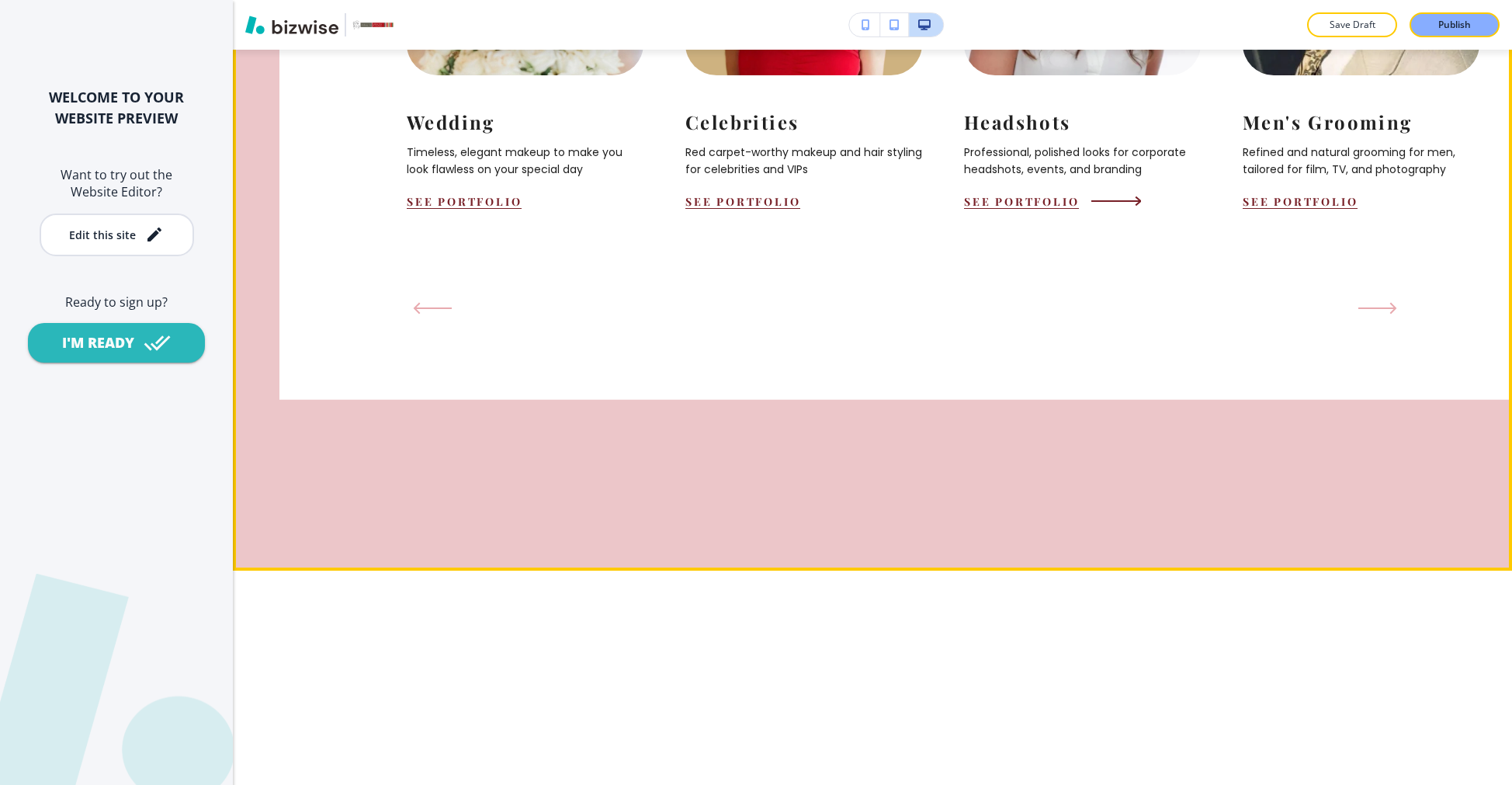
click at [1023, 209] on button "See Portfolio" at bounding box center [1020, 201] width 115 height 15
